Goal: Information Seeking & Learning: Understand process/instructions

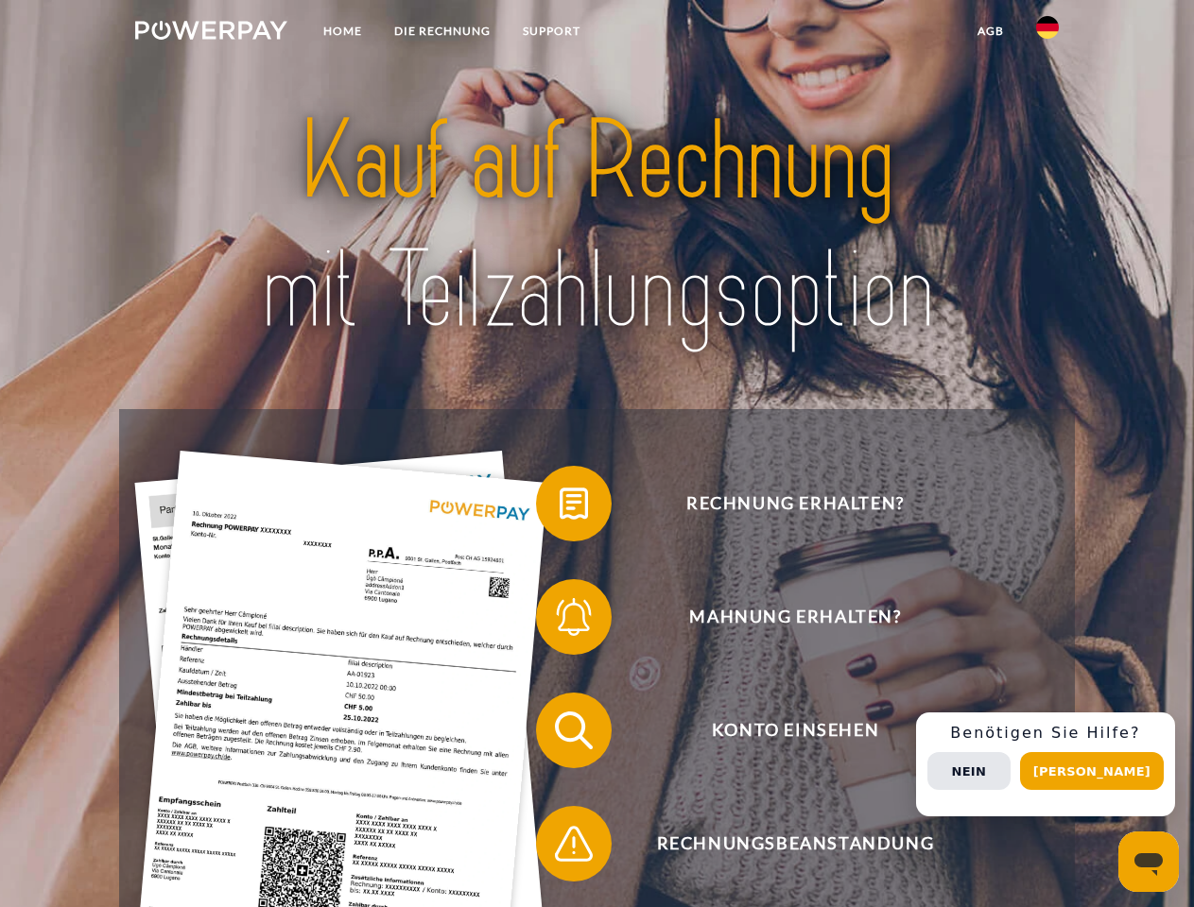
click at [211, 33] on img at bounding box center [211, 30] width 152 height 19
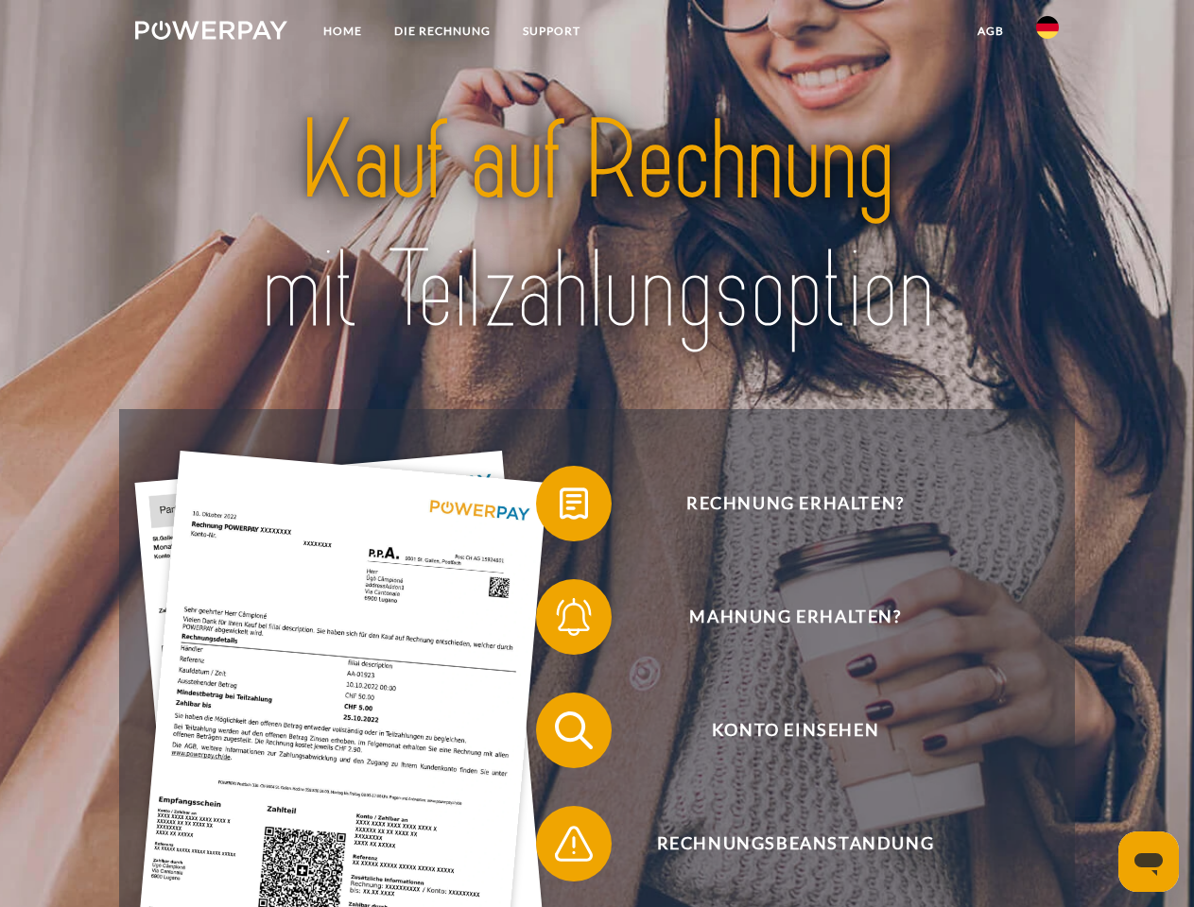
click at [1047, 33] on img at bounding box center [1047, 27] width 23 height 23
click at [989, 31] on link "agb" at bounding box center [990, 31] width 59 height 34
click at [559, 507] on span at bounding box center [545, 503] width 94 height 94
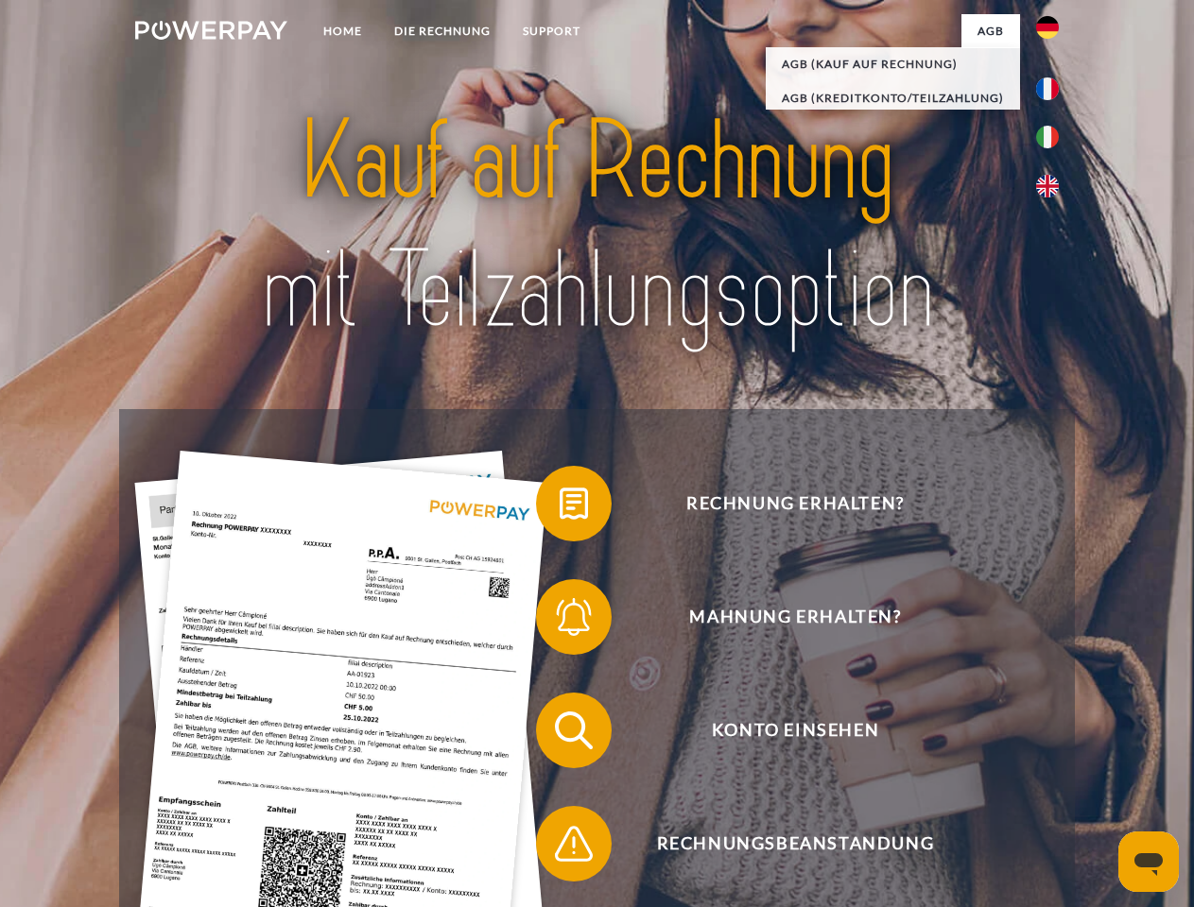
click at [559, 621] on span at bounding box center [545, 617] width 94 height 94
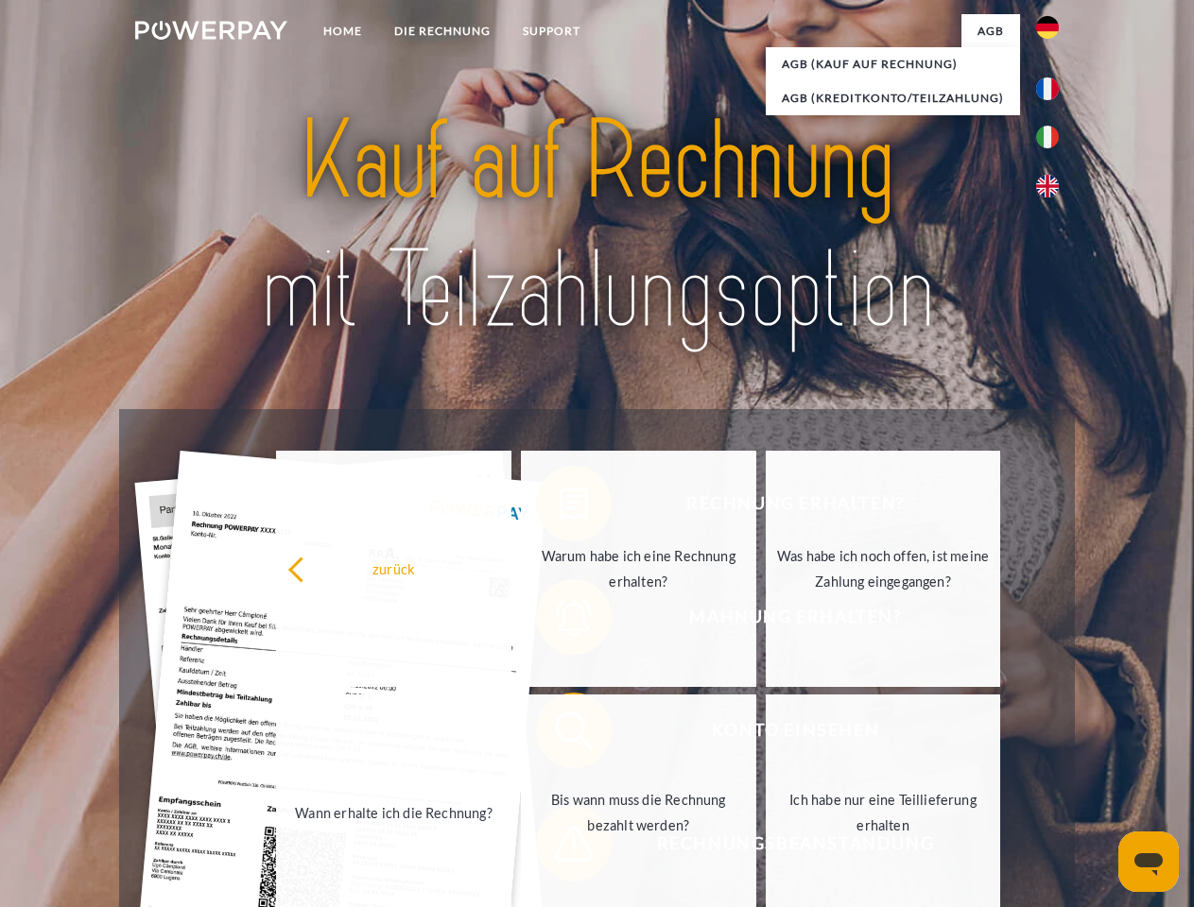
click at [559, 734] on link "Bis wann muss die Rechnung bezahlt werden?" at bounding box center [638, 813] width 235 height 236
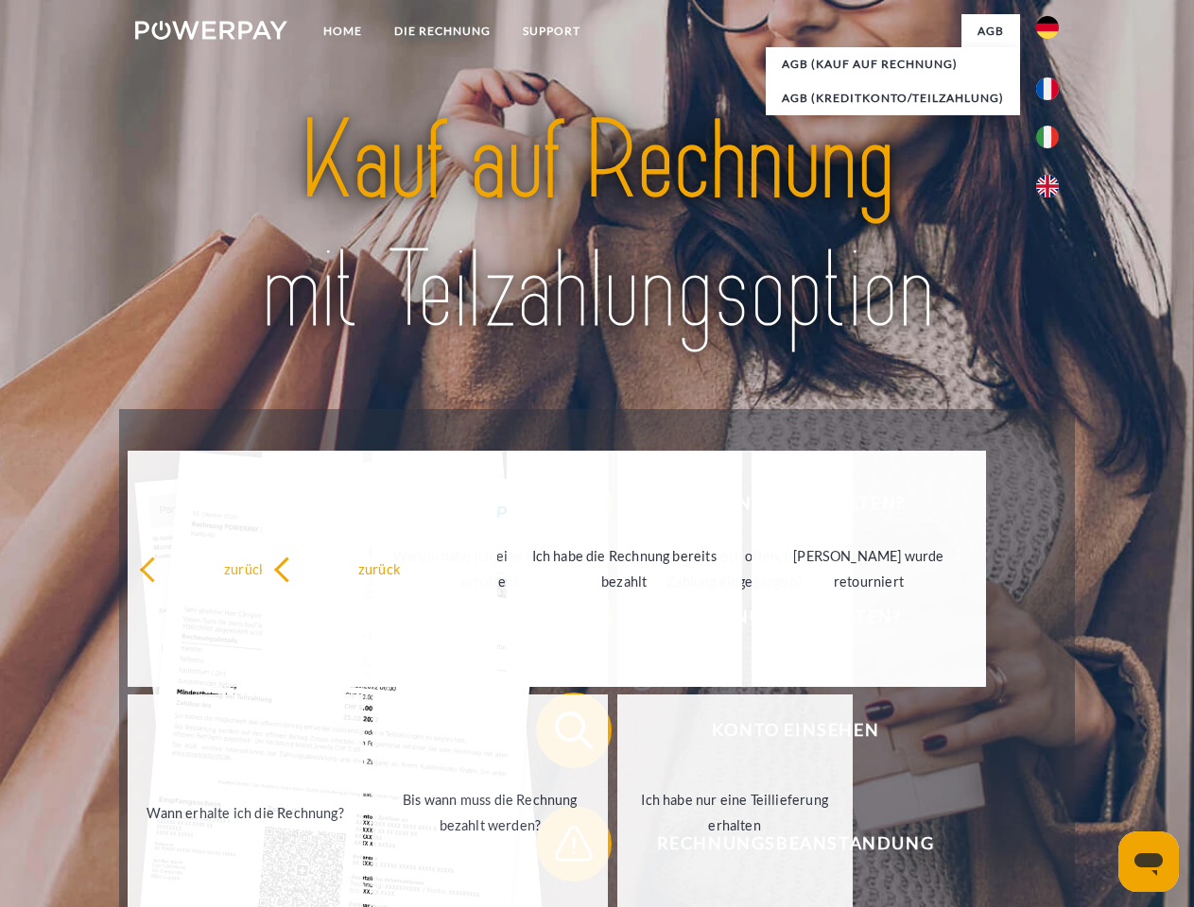
click at [559, 848] on span at bounding box center [545, 844] width 94 height 94
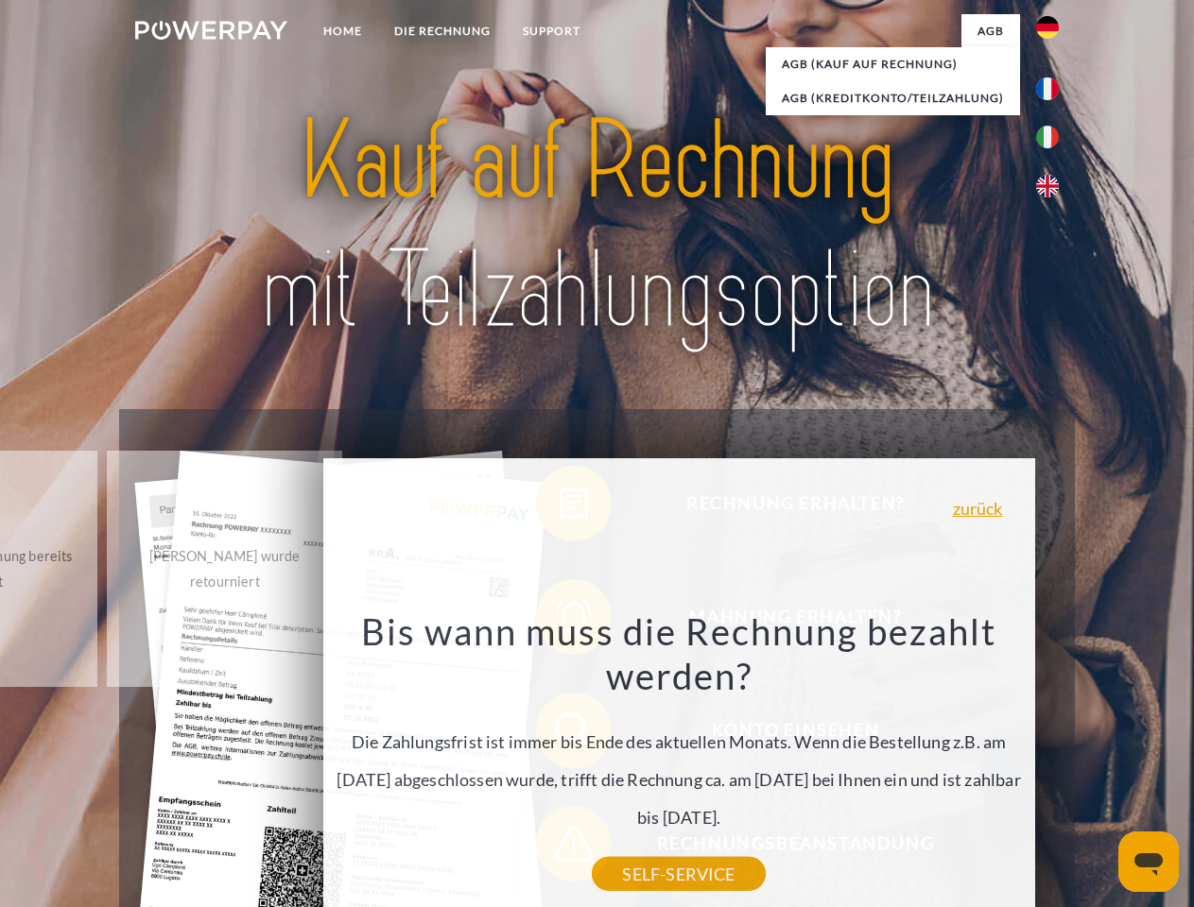
click at [1052, 765] on div "Rechnung erhalten? Mahnung erhalten? Konto einsehen" at bounding box center [596, 787] width 954 height 756
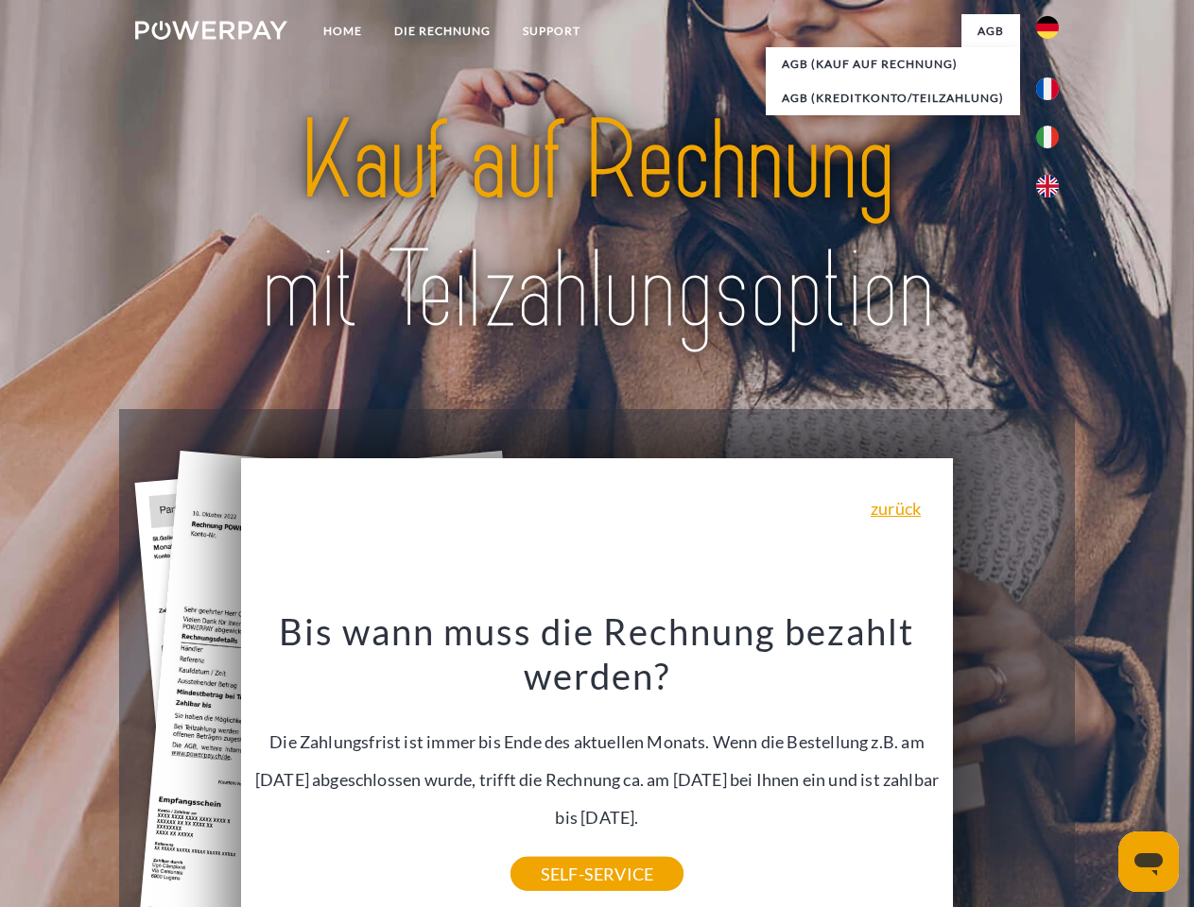
click at [1005, 768] on span "Konto einsehen" at bounding box center [794, 731] width 463 height 76
click at [1098, 771] on header "Home DIE RECHNUNG SUPPORT" at bounding box center [597, 652] width 1194 height 1305
